Goal: Navigation & Orientation: Find specific page/section

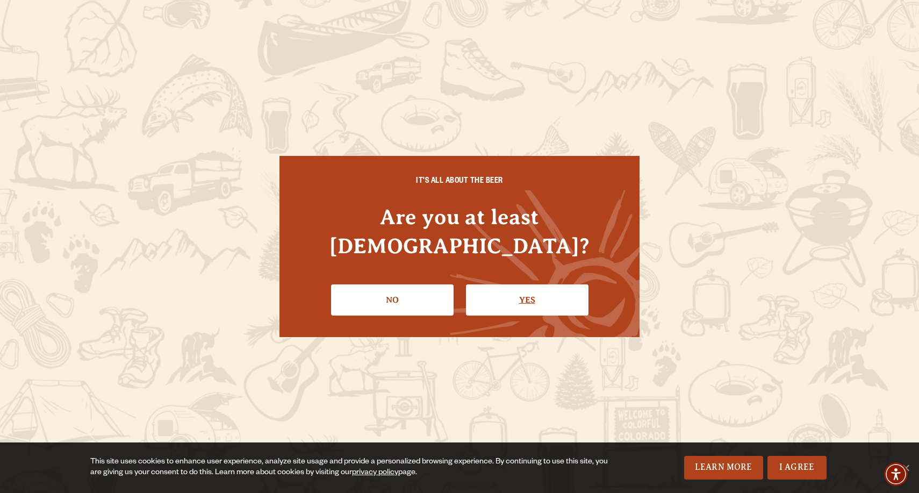
click at [528, 293] on link "Yes" at bounding box center [527, 299] width 122 height 31
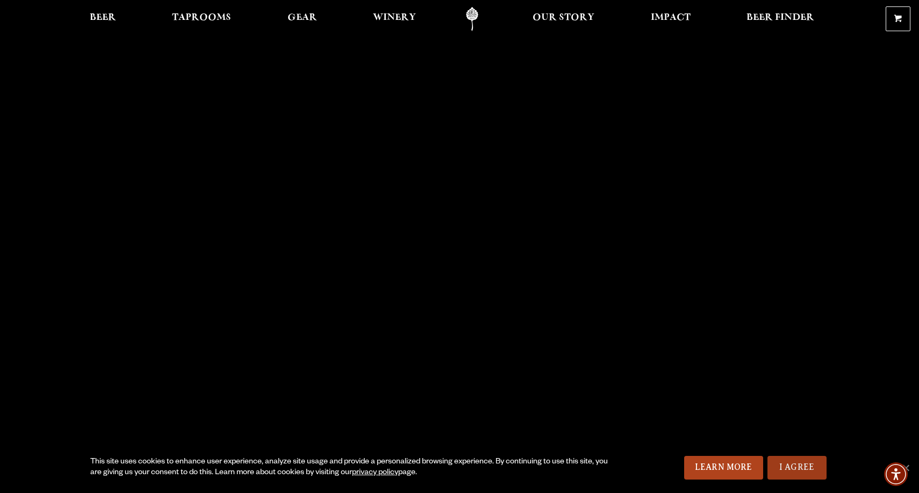
click at [791, 466] on link "I Agree" at bounding box center [796, 468] width 59 height 24
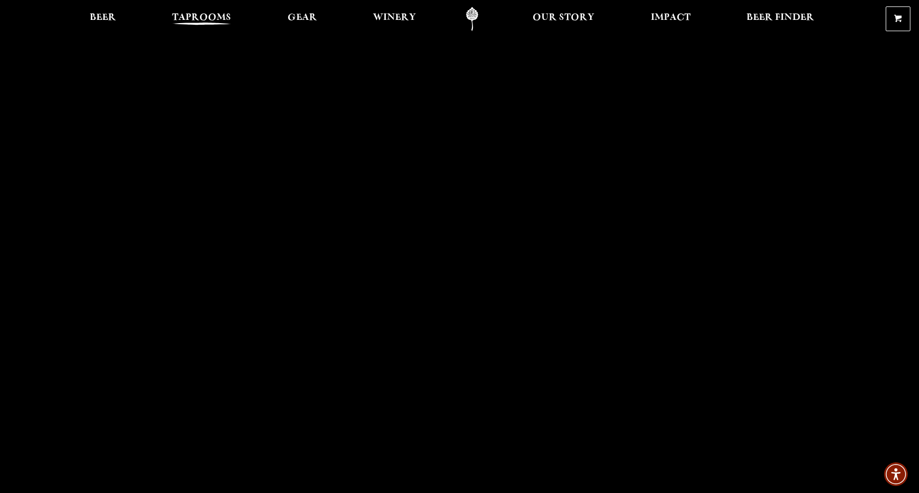
click at [185, 19] on span "Taprooms" at bounding box center [201, 17] width 59 height 9
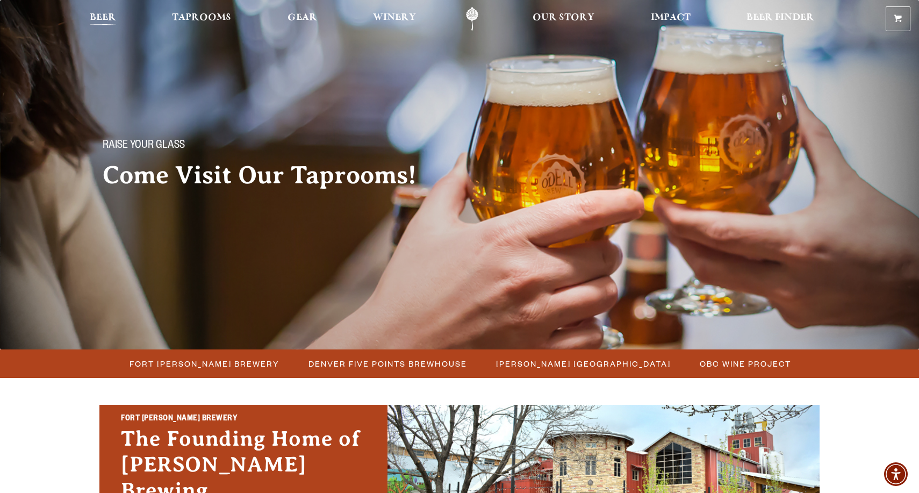
click at [106, 20] on span "Beer" at bounding box center [103, 17] width 26 height 9
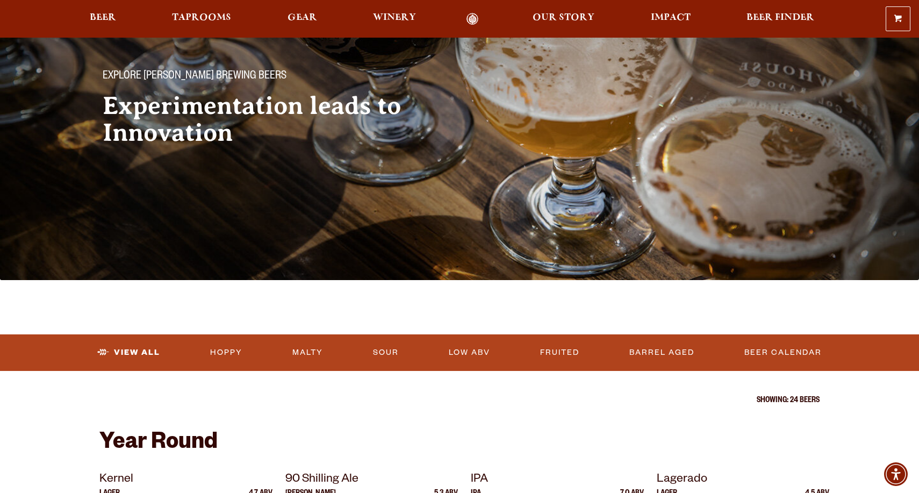
scroll to position [43, 0]
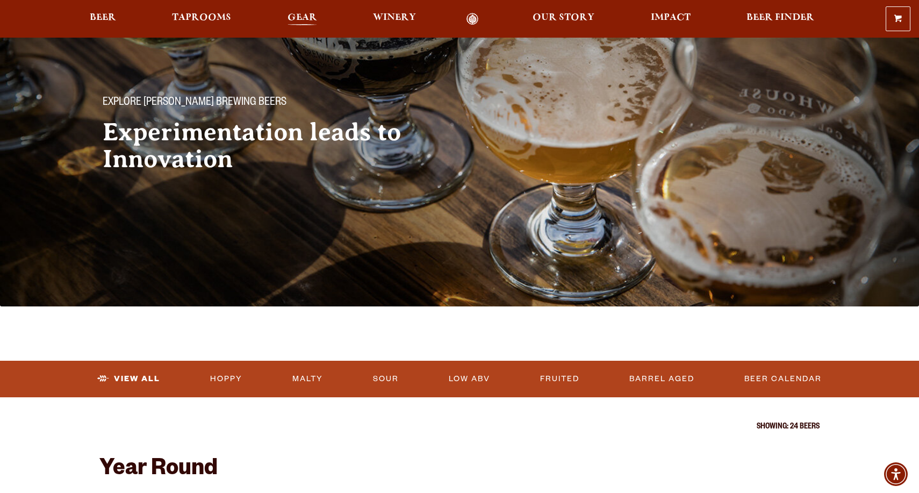
click at [297, 19] on span "Gear" at bounding box center [302, 17] width 30 height 9
